Goal: Task Accomplishment & Management: Manage account settings

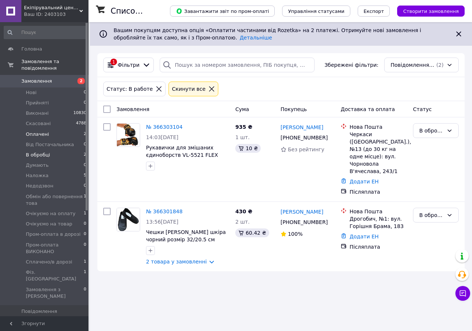
click at [65, 129] on li "Оплачені 2" at bounding box center [45, 134] width 91 height 10
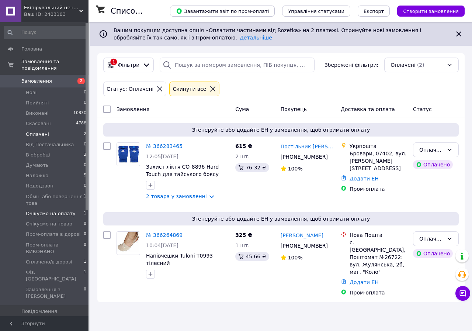
click at [67, 210] on span "Очікуємо на оплату" at bounding box center [51, 213] width 50 height 7
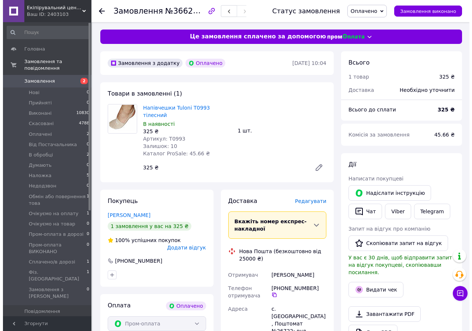
scroll to position [37, 0]
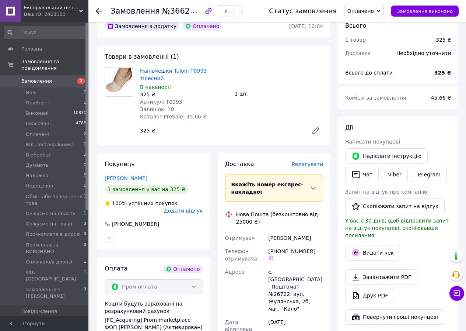
click at [309, 161] on span "Редагувати" at bounding box center [307, 164] width 31 height 6
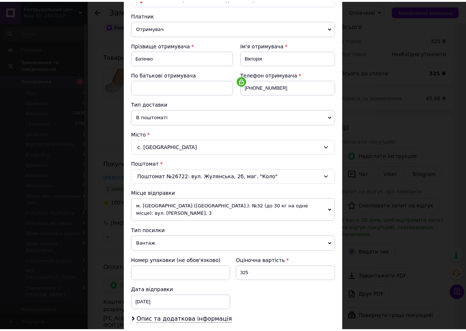
scroll to position [166, 0]
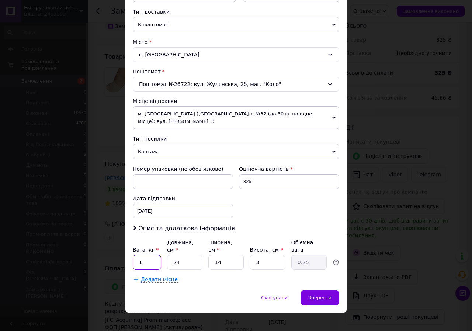
click at [142, 255] on input "1" at bounding box center [147, 262] width 28 height 15
type input "0.5"
type input "1"
type input "0.1"
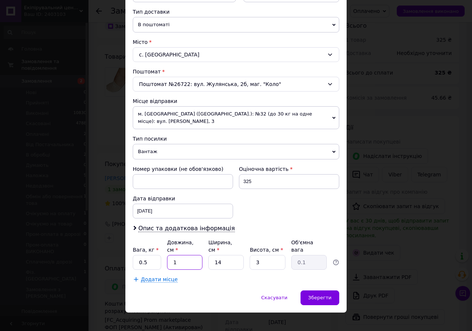
type input "15"
type input "0.16"
type input "15"
type input "1"
type input "0.1"
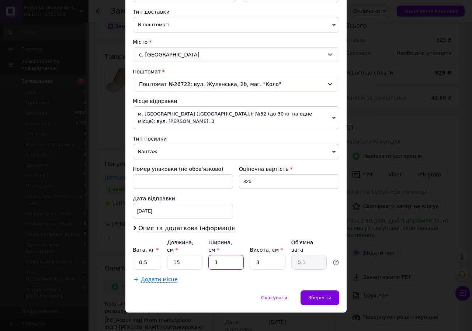
type input "16"
type input "0.18"
type input "16"
type input "5"
type input "0.3"
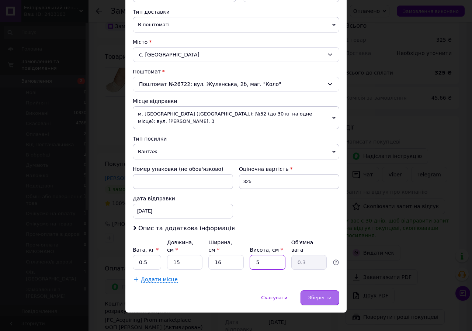
type input "5"
click at [312, 295] on span "Зберегти" at bounding box center [319, 298] width 23 height 6
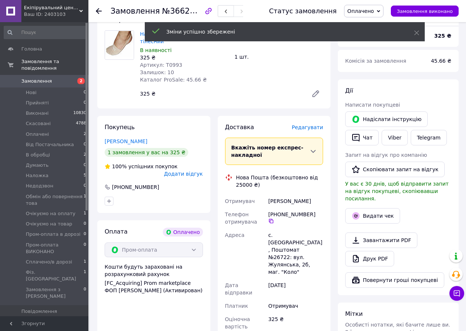
scroll to position [184, 0]
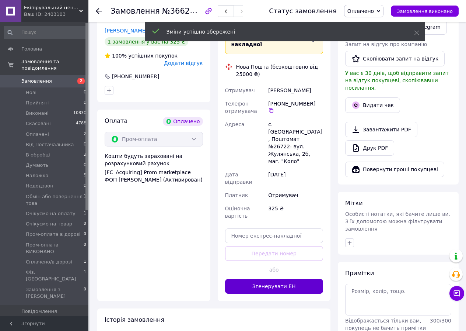
click at [293, 279] on button "Згенерувати ЕН" at bounding box center [274, 286] width 98 height 15
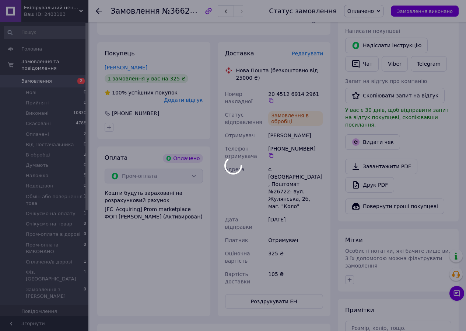
scroll to position [74, 0]
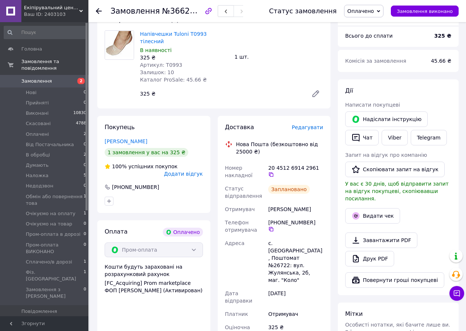
click at [374, 11] on span "Оплачено" at bounding box center [361, 11] width 27 height 6
click at [381, 51] on li "Очікуємо на оплату" at bounding box center [383, 51] width 77 height 11
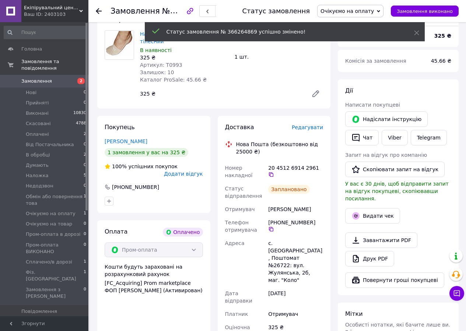
click at [374, 13] on span "Очікуємо на оплату" at bounding box center [347, 11] width 53 height 6
click at [372, 74] on li "Пром-оплата в дорозі" at bounding box center [356, 73] width 77 height 11
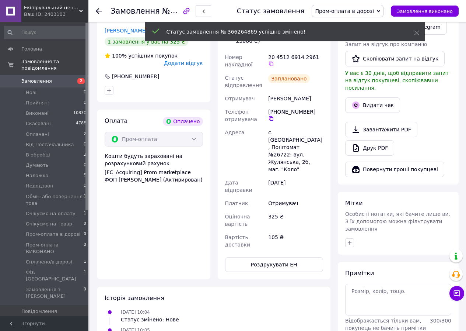
scroll to position [258, 0]
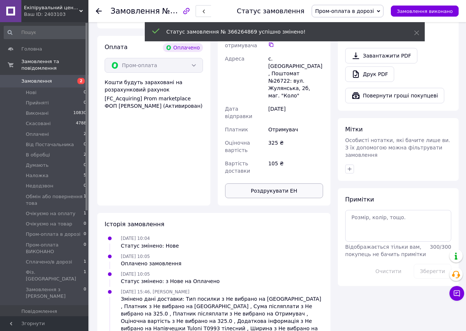
click at [284, 183] on button "Роздрукувати ЕН" at bounding box center [274, 190] width 98 height 15
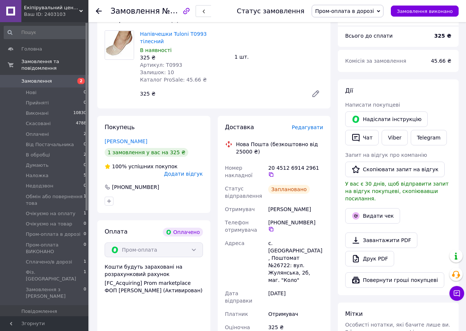
scroll to position [37, 0]
